Goal: Navigation & Orientation: Find specific page/section

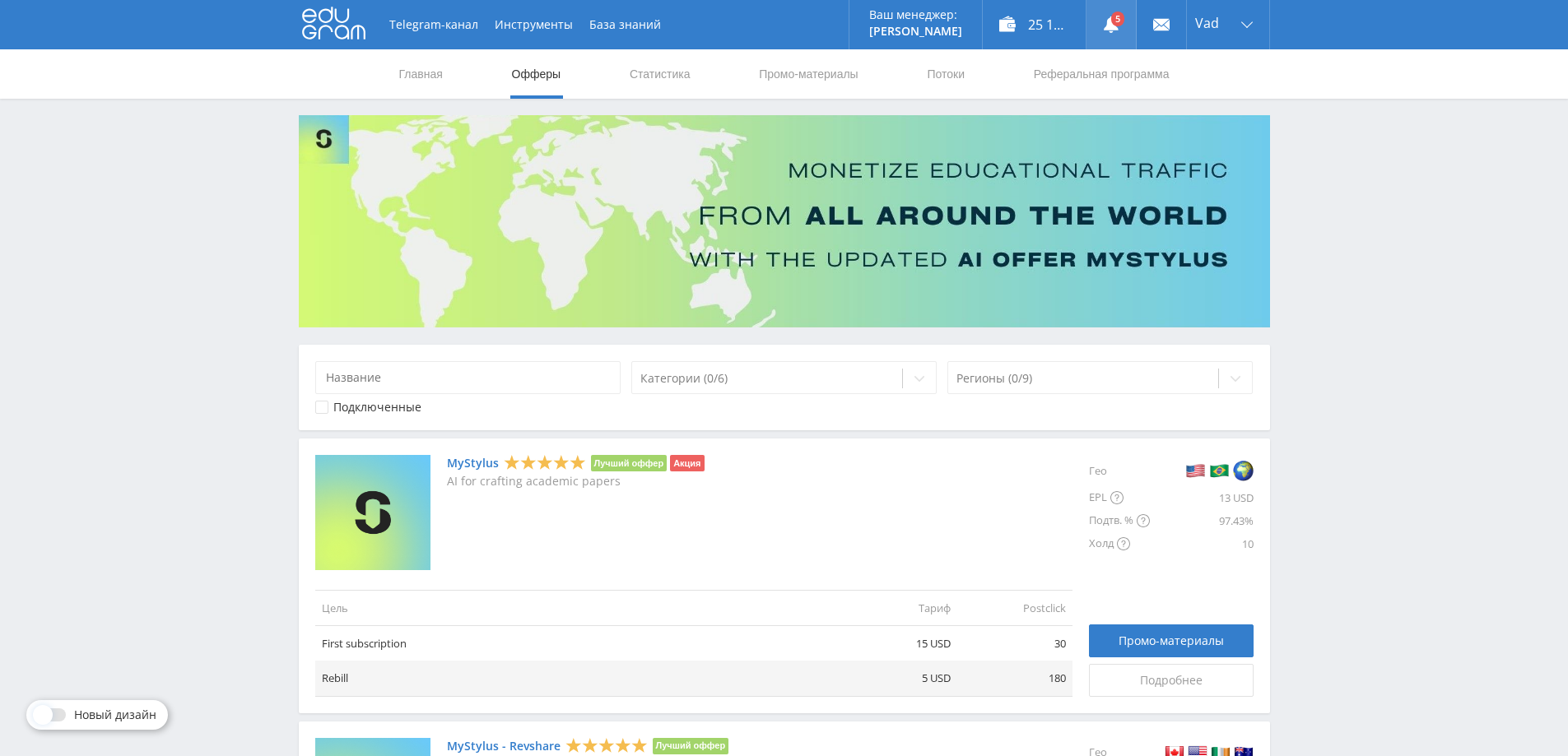
click at [1113, 19] on link at bounding box center [1111, 25] width 50 height 50
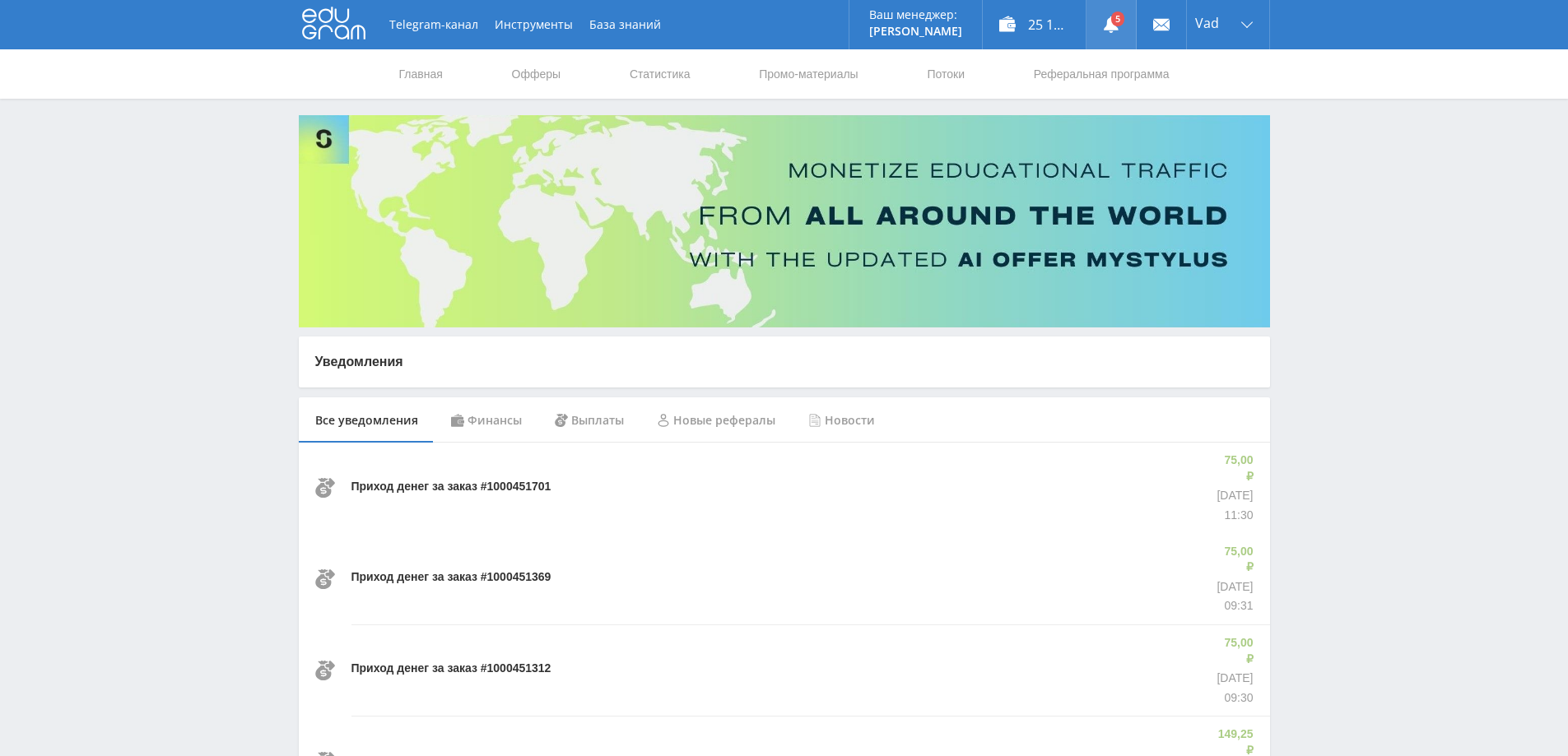
click at [1117, 22] on link at bounding box center [1111, 25] width 50 height 50
